Goal: Entertainment & Leisure: Consume media (video, audio)

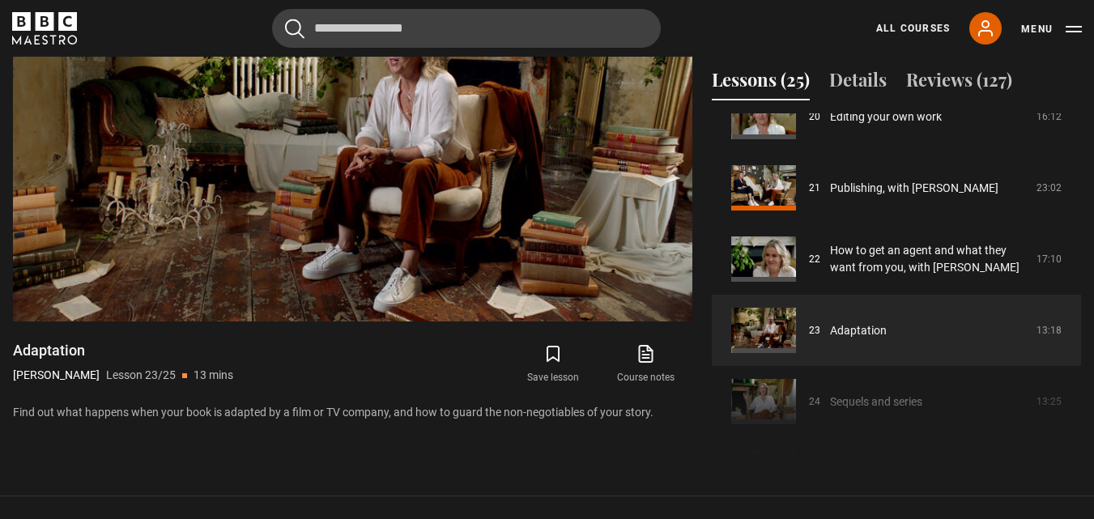
scroll to position [1412, 0]
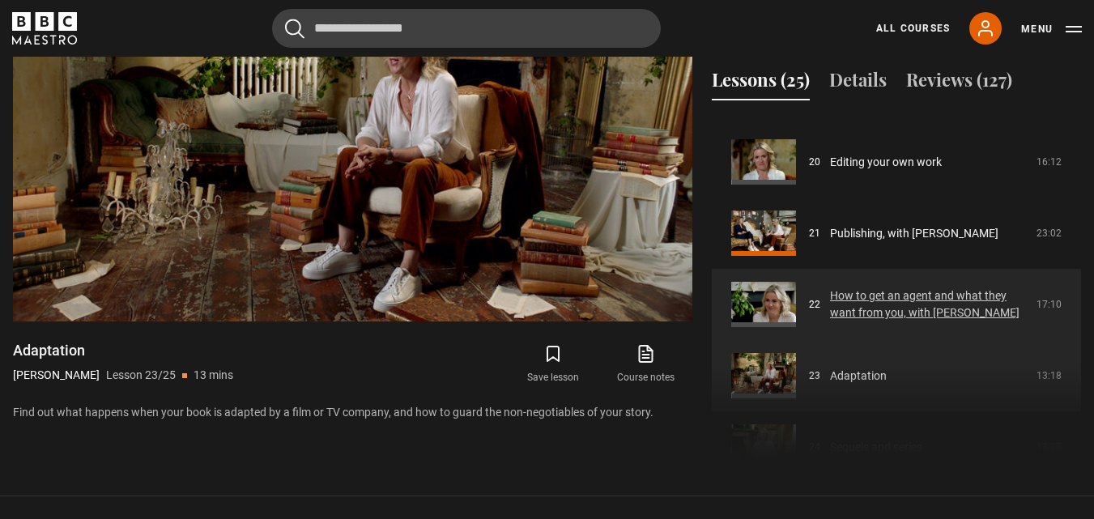
click at [927, 302] on link "How to get an agent and what they want from you, with [PERSON_NAME]" at bounding box center [928, 304] width 197 height 34
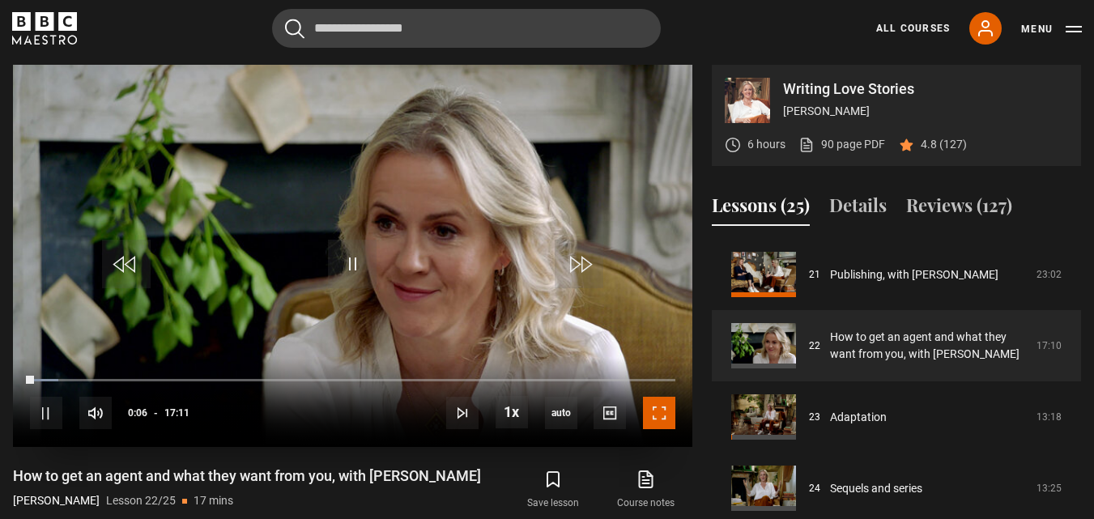
click at [664, 406] on span "Video Player" at bounding box center [659, 413] width 32 height 32
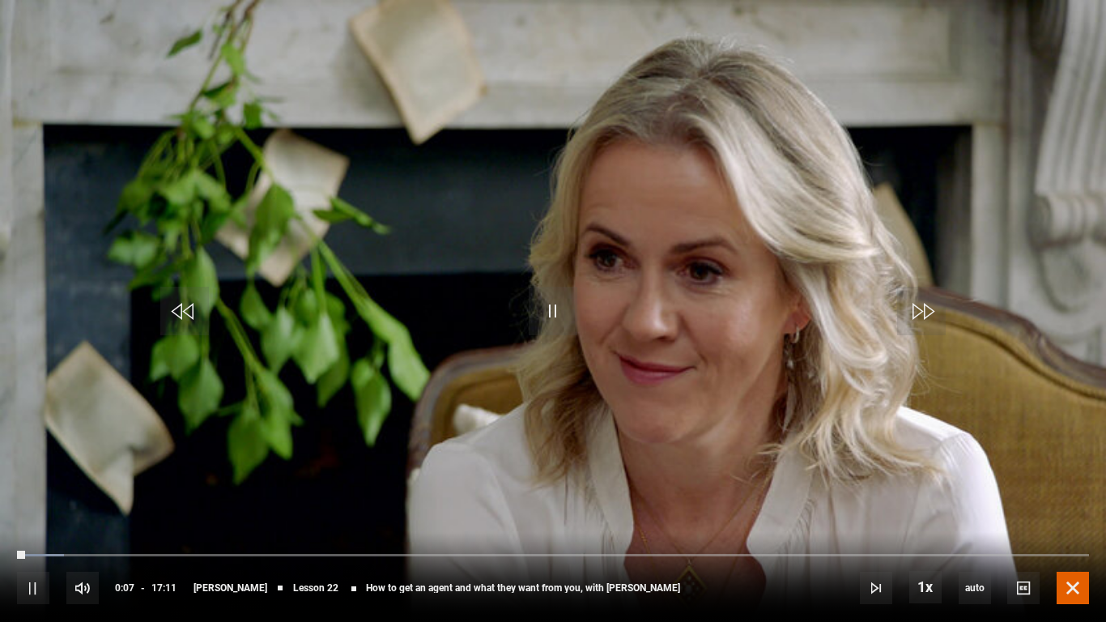
click at [1069, 518] on span "Video Player" at bounding box center [1073, 588] width 32 height 32
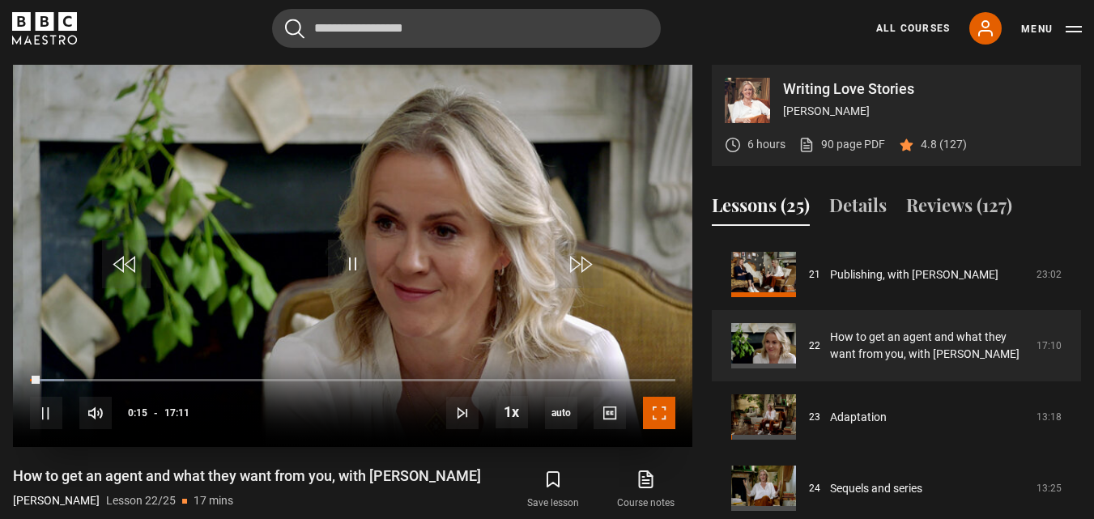
click at [666, 414] on span "Video Player" at bounding box center [659, 413] width 32 height 32
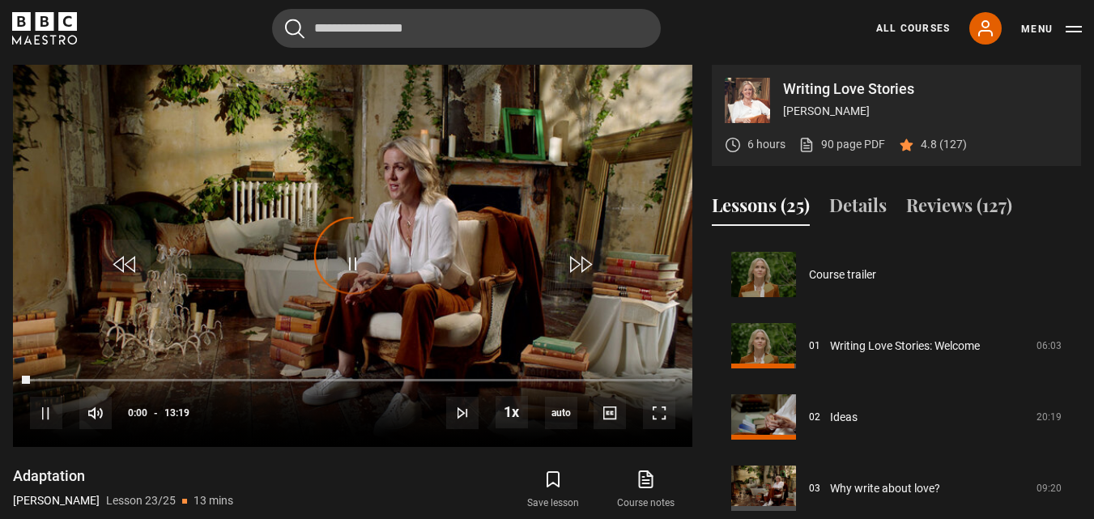
scroll to position [1503, 0]
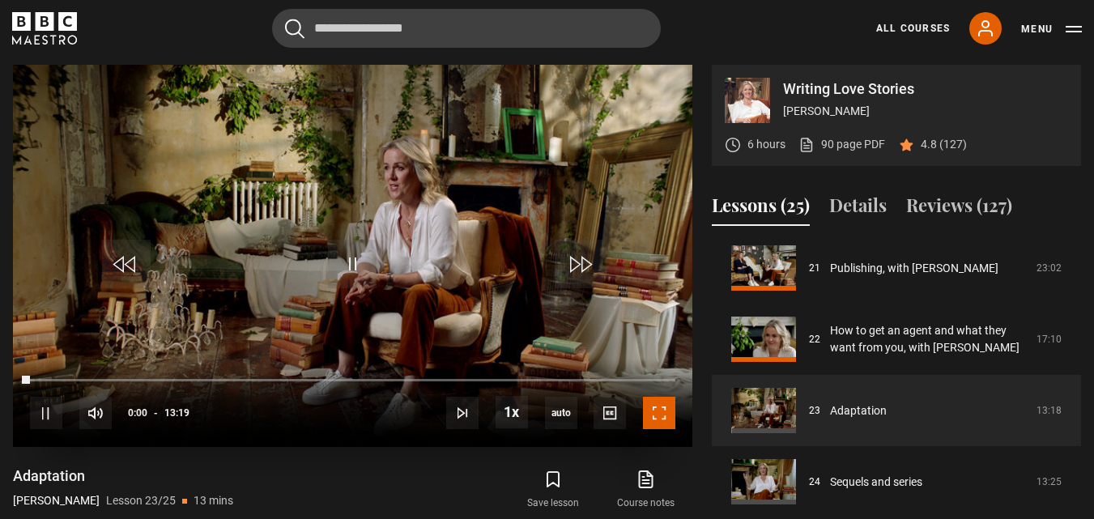
click at [652, 404] on span "Video Player" at bounding box center [659, 413] width 32 height 32
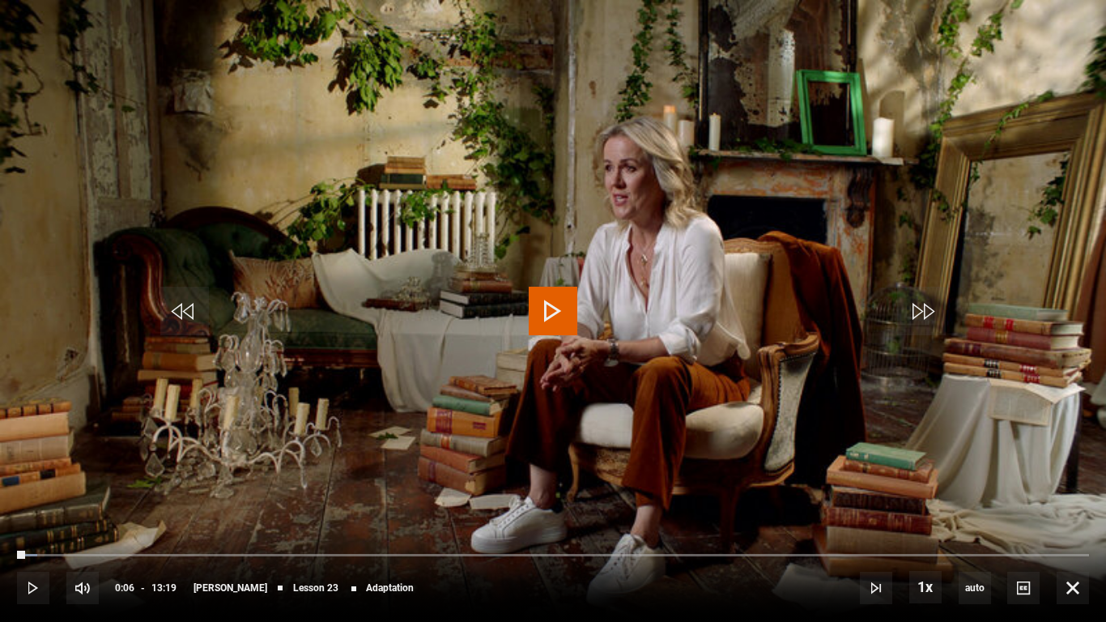
drag, startPoint x: 25, startPoint y: 553, endPoint x: 4, endPoint y: 555, distance: 21.1
click at [4, 518] on div "10s Skip Back 10 seconds Play 10s Skip Forward 10 seconds Loaded : 1.88% 00:06 …" at bounding box center [553, 577] width 1106 height 90
click at [36, 518] on span "Video Player" at bounding box center [33, 588] width 32 height 32
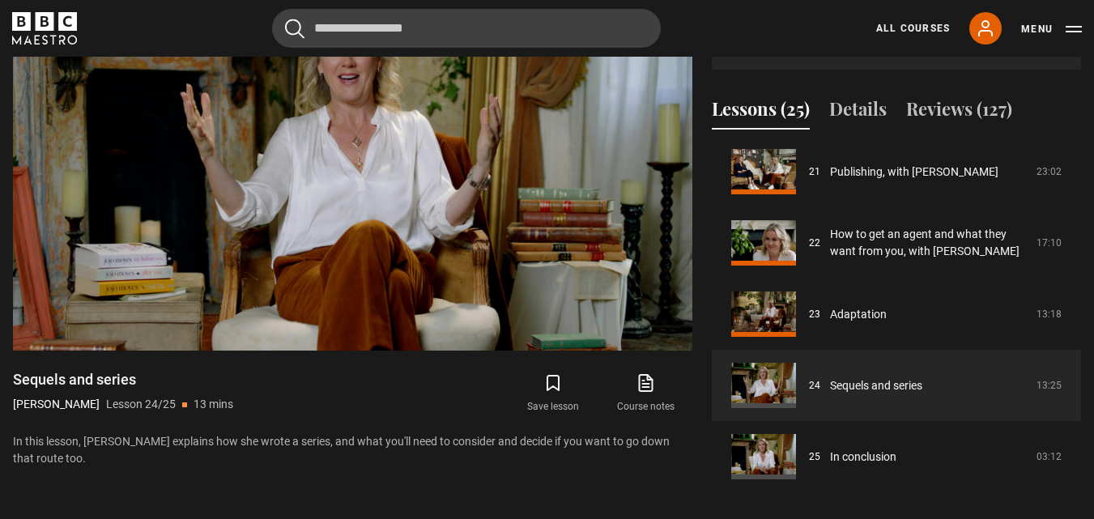
scroll to position [798, 0]
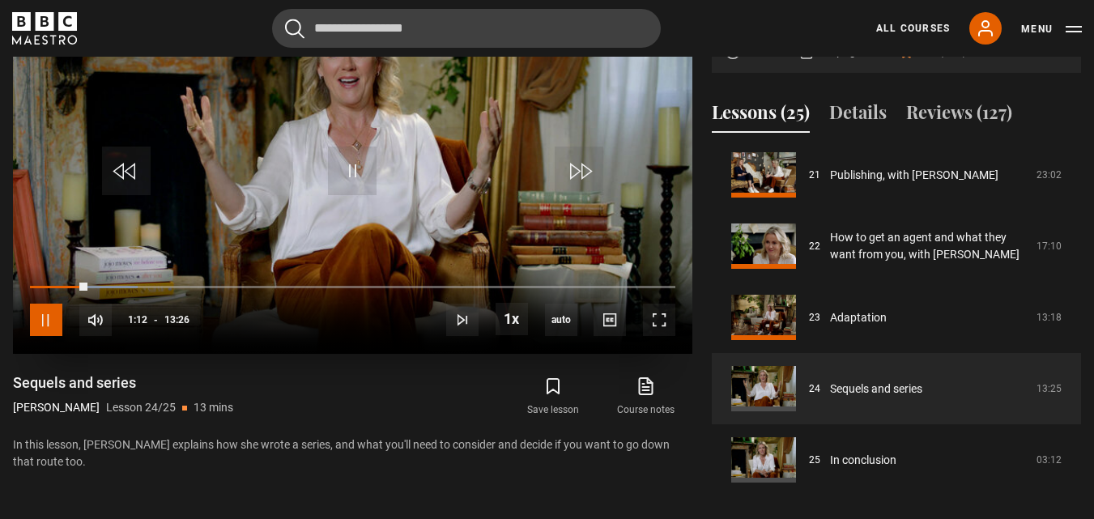
click at [50, 320] on span "Video Player" at bounding box center [46, 320] width 32 height 32
